Goal: Navigation & Orientation: Understand site structure

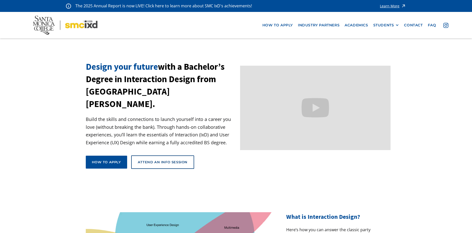
click at [78, 29] on img at bounding box center [65, 25] width 64 height 19
click at [12, 28] on nav "how to apply industry partners Academics STUDENTS PROspective Students GRAD SHO…" at bounding box center [236, 25] width 472 height 26
click at [255, 26] on nav "how to apply industry partners Academics STUDENTS PROspective Students GRAD SHO…" at bounding box center [236, 25] width 472 height 26
click at [125, 38] on nav "how to apply industry partners Academics STUDENTS PROspective Students GRAD SHO…" at bounding box center [236, 25] width 472 height 26
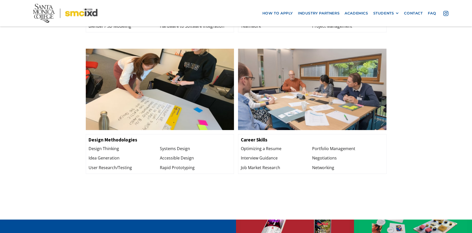
scroll to position [660, 0]
